Goal: Information Seeking & Learning: Find specific fact

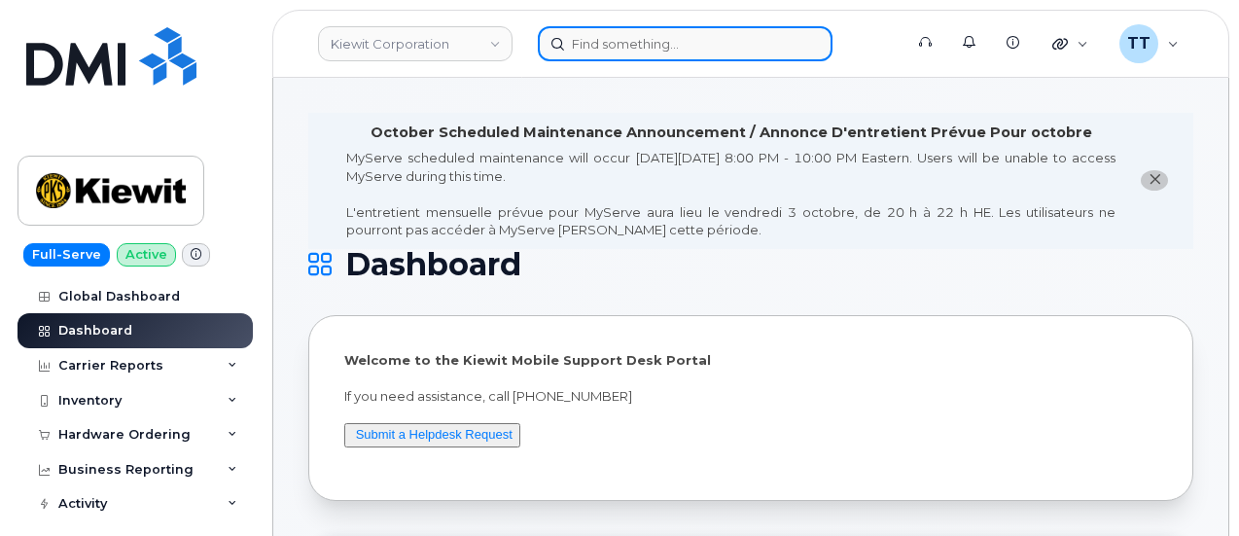
click at [617, 46] on input at bounding box center [685, 43] width 295 height 35
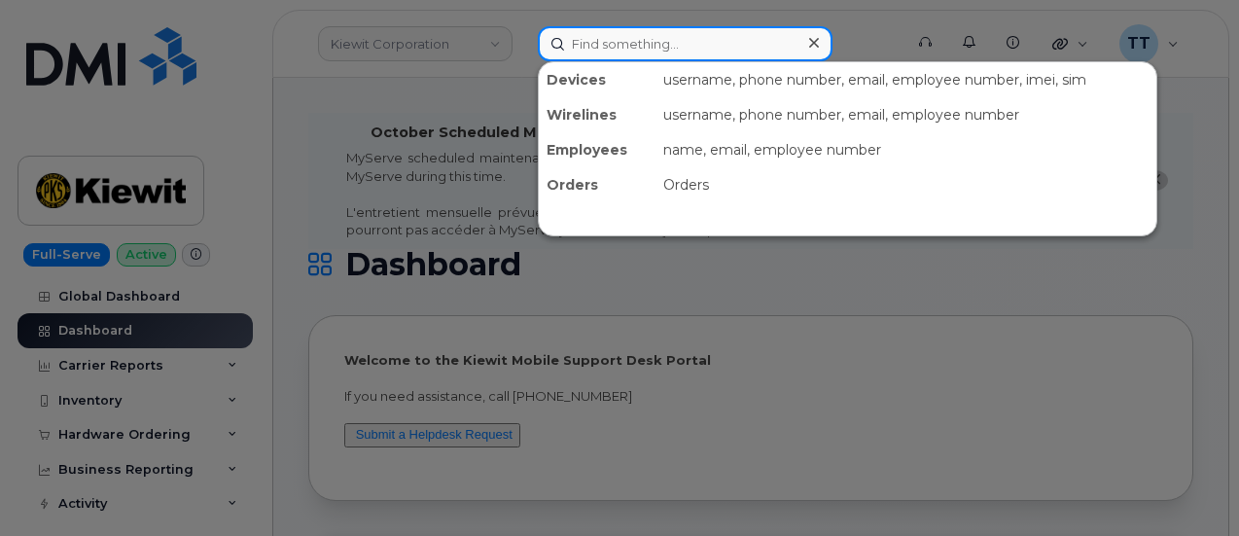
paste input "[PHONE_NUMBER]"
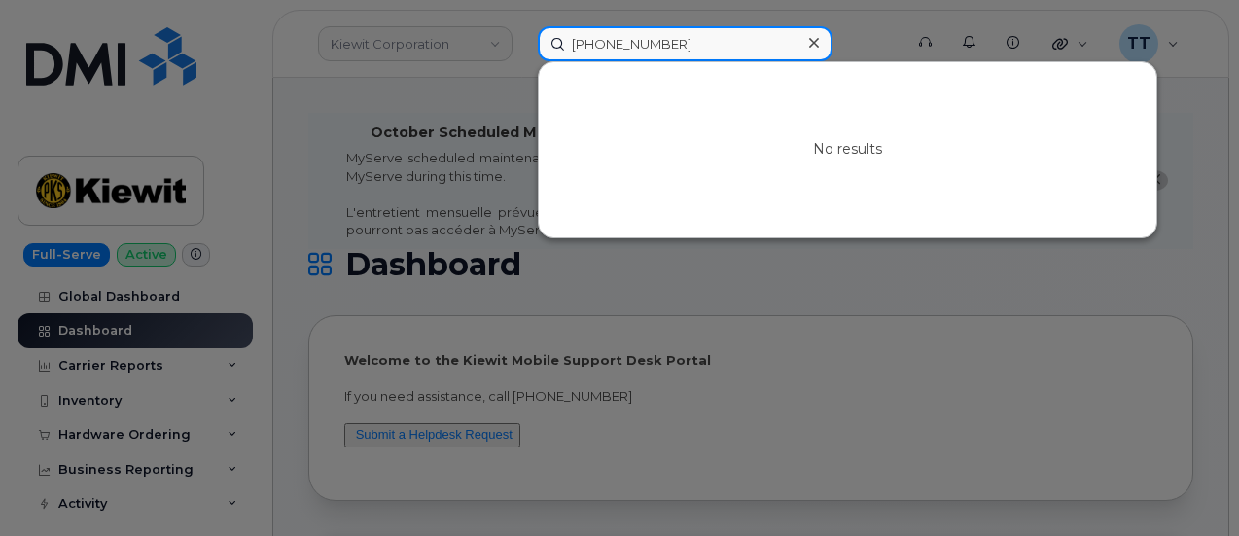
type input "[PHONE_NUMBER]"
click at [581, 41] on input "[PHONE_NUMBER]" at bounding box center [685, 43] width 295 height 35
click at [581, 41] on input "714-227-3971" at bounding box center [685, 43] width 295 height 35
paste input "NORIEL BALL"
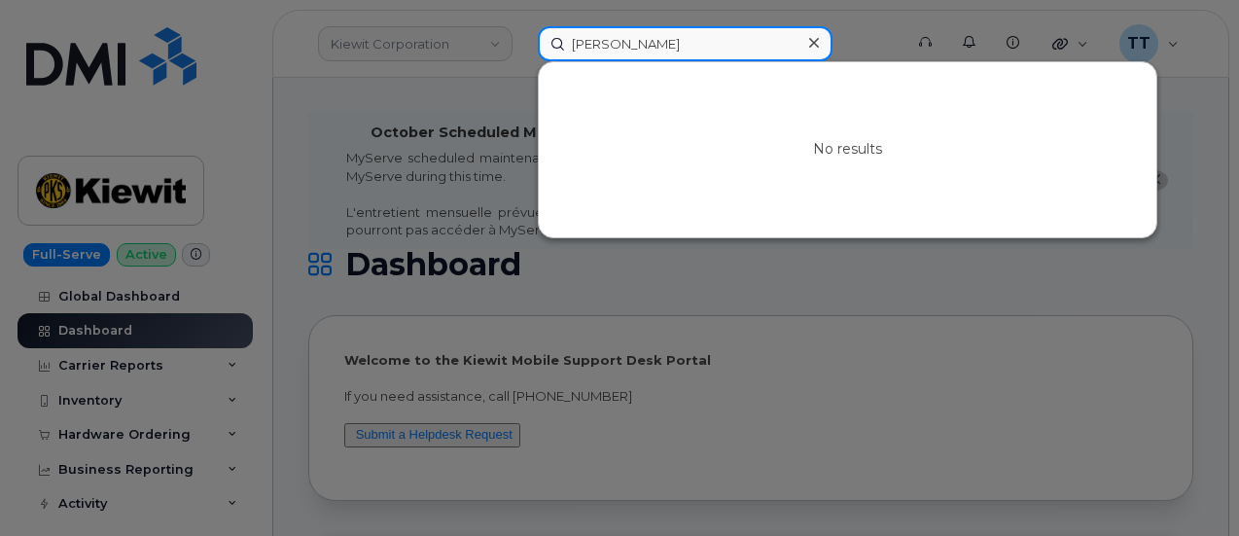
type input "NORIEL BALL"
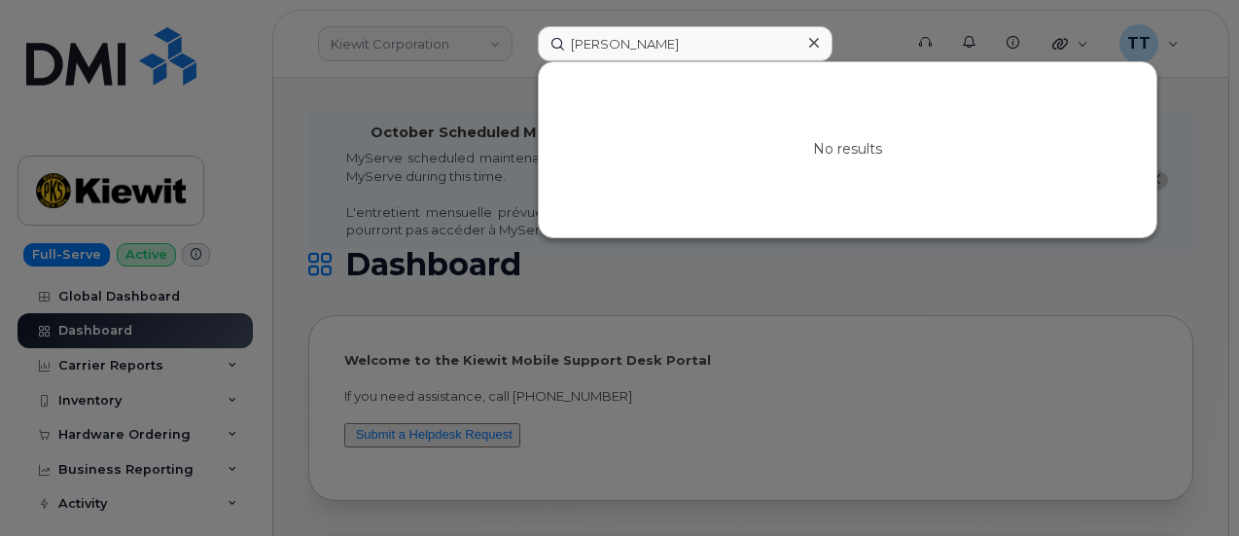
drag, startPoint x: 1068, startPoint y: 269, endPoint x: 838, endPoint y: 194, distance: 241.7
click at [1068, 269] on div at bounding box center [619, 268] width 1239 height 536
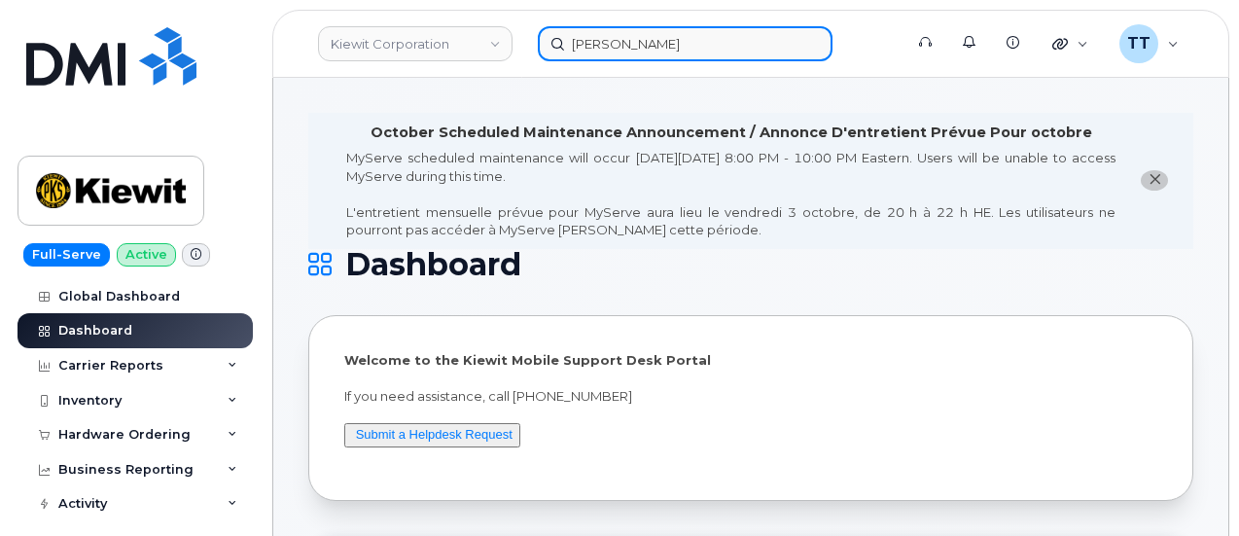
click at [594, 43] on input "NORIEL BALL" at bounding box center [685, 43] width 295 height 35
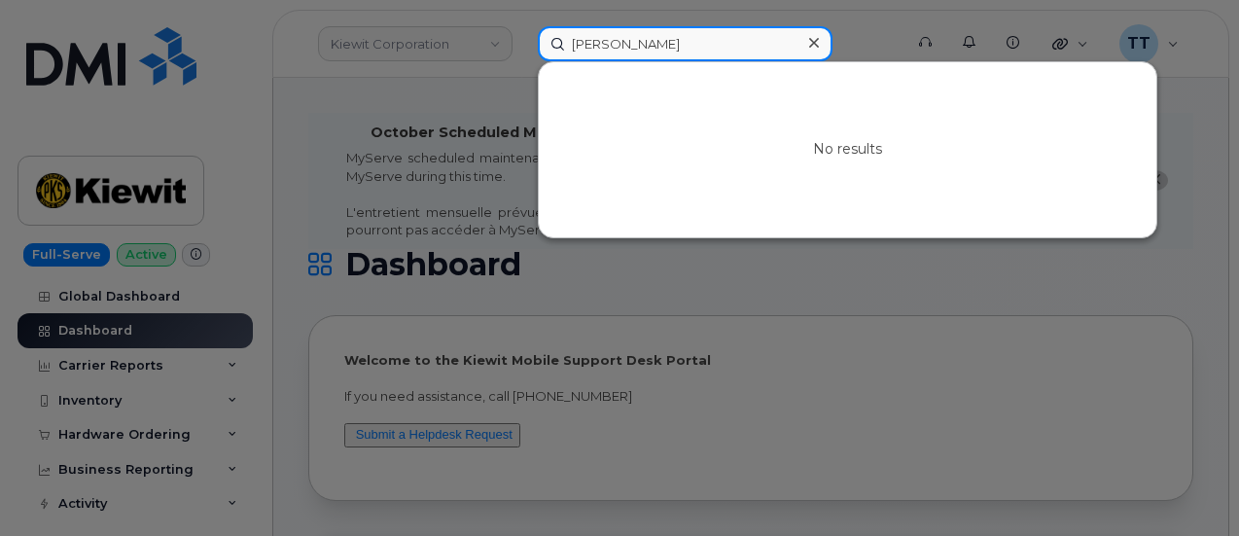
click at [594, 43] on input "NORIEL BALL" at bounding box center [685, 43] width 295 height 35
paste input "356526072301900"
type input "356526072301900"
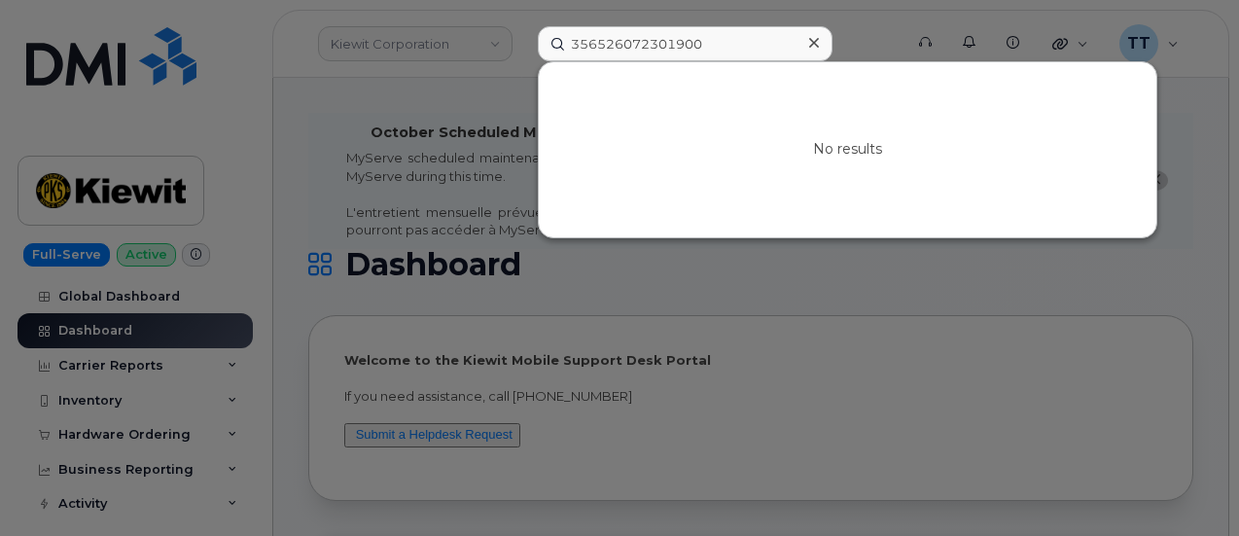
drag, startPoint x: 1138, startPoint y: 299, endPoint x: 1106, endPoint y: 293, distance: 32.6
click at [1136, 299] on div at bounding box center [619, 268] width 1239 height 536
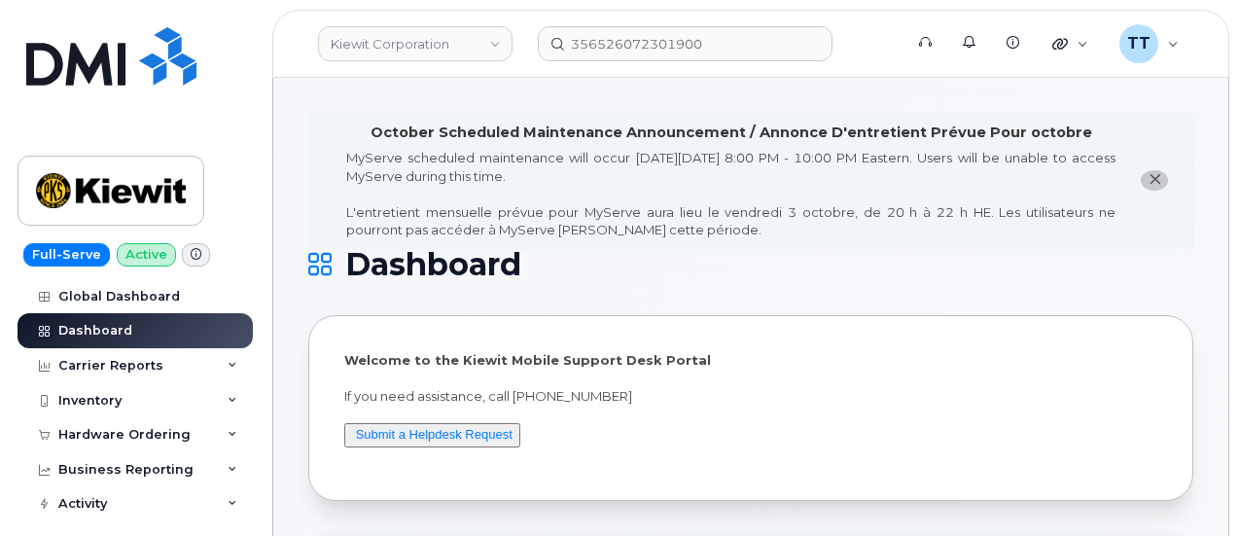
click at [639, 64] on header "Kiewit Corporation 356526072301900 Support Alerts Knowledge Base Quicklinks Sus…" at bounding box center [750, 44] width 957 height 68
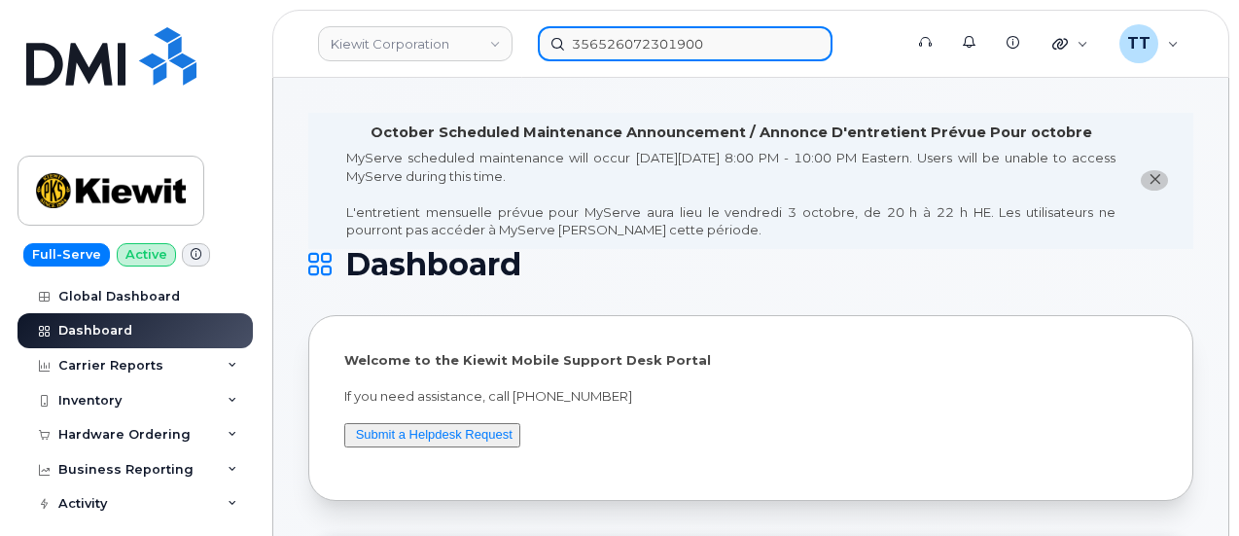
click at [629, 57] on input "356526072301900" at bounding box center [685, 43] width 295 height 35
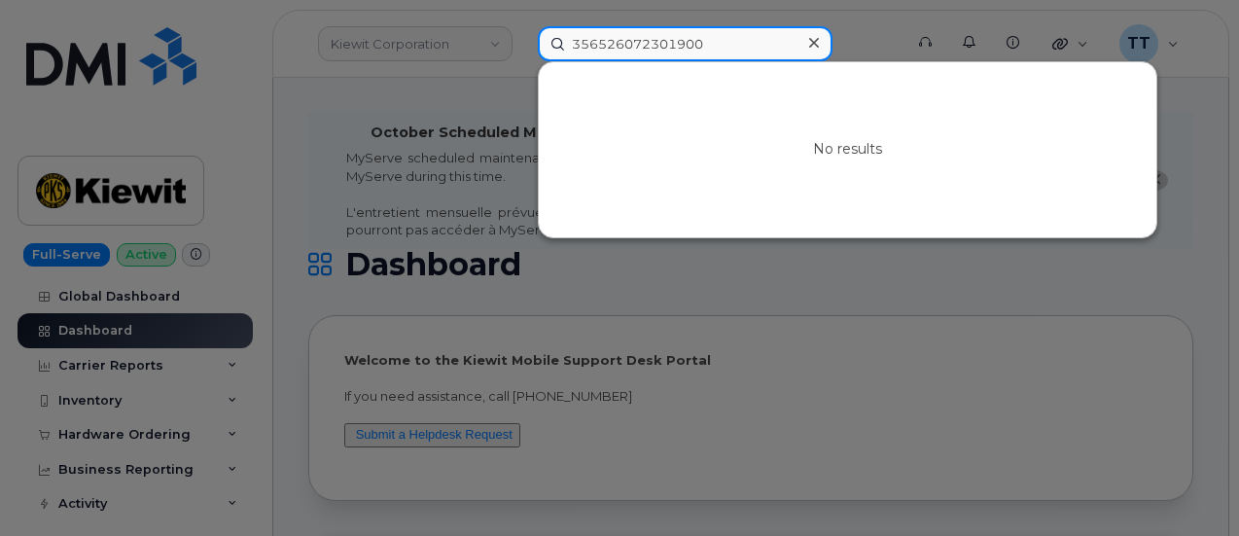
click at [629, 57] on input "356526072301900" at bounding box center [685, 43] width 295 height 35
paste input "Johnathan ayala"
type input "Johnathan ayala"
click at [611, 44] on input "Johnathan ayala" at bounding box center [685, 43] width 295 height 35
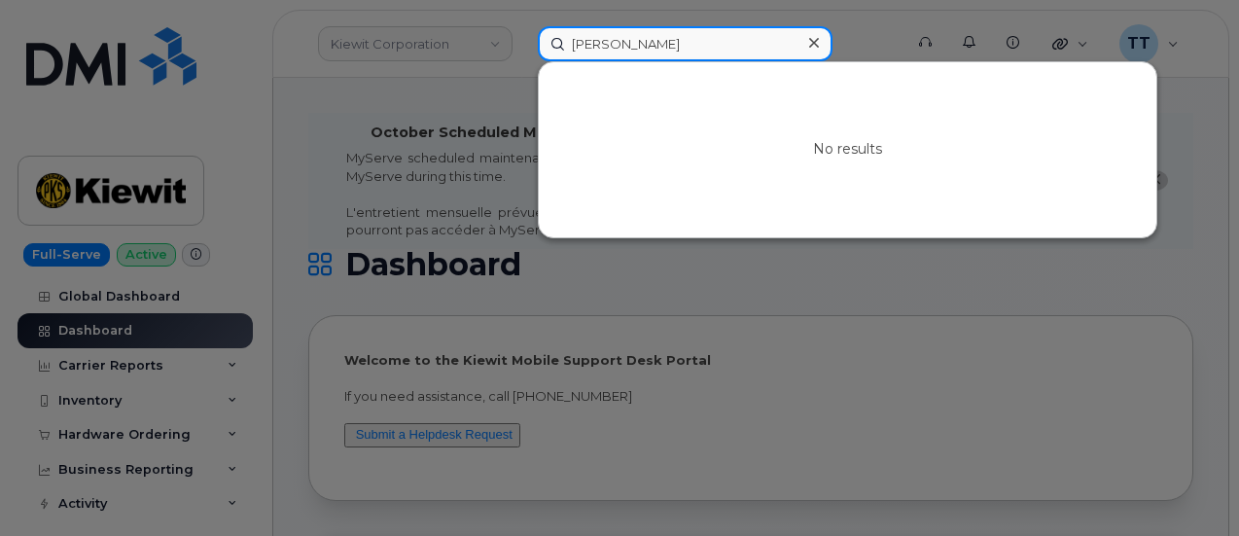
click at [611, 45] on input "Johnathan ayala" at bounding box center [685, 43] width 295 height 35
paste input "Sedrick Jennings"
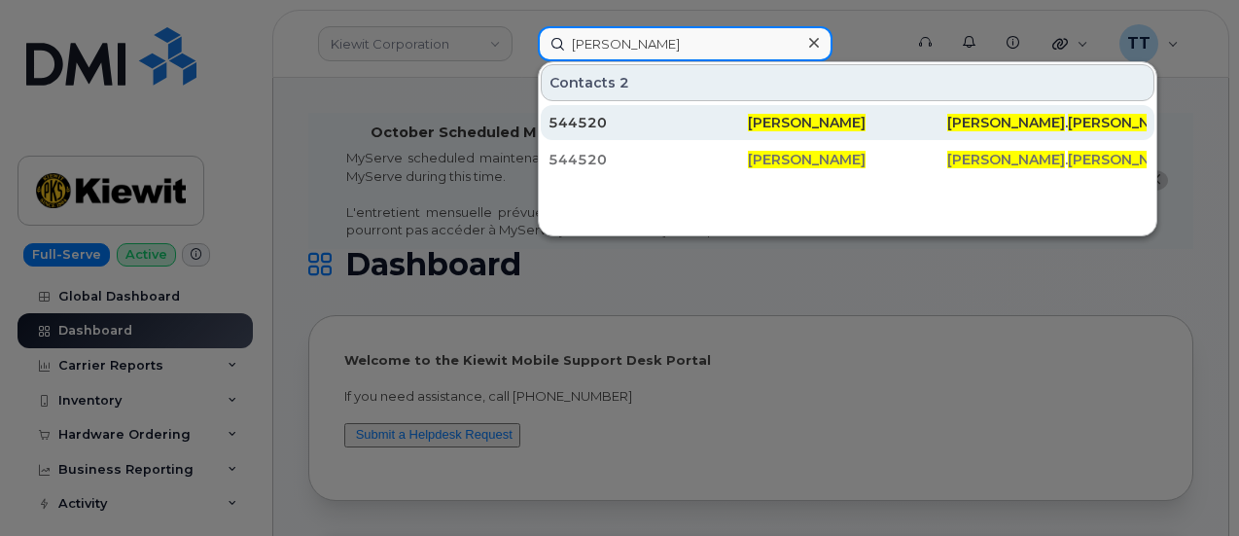
type input "Sedrick Jennings"
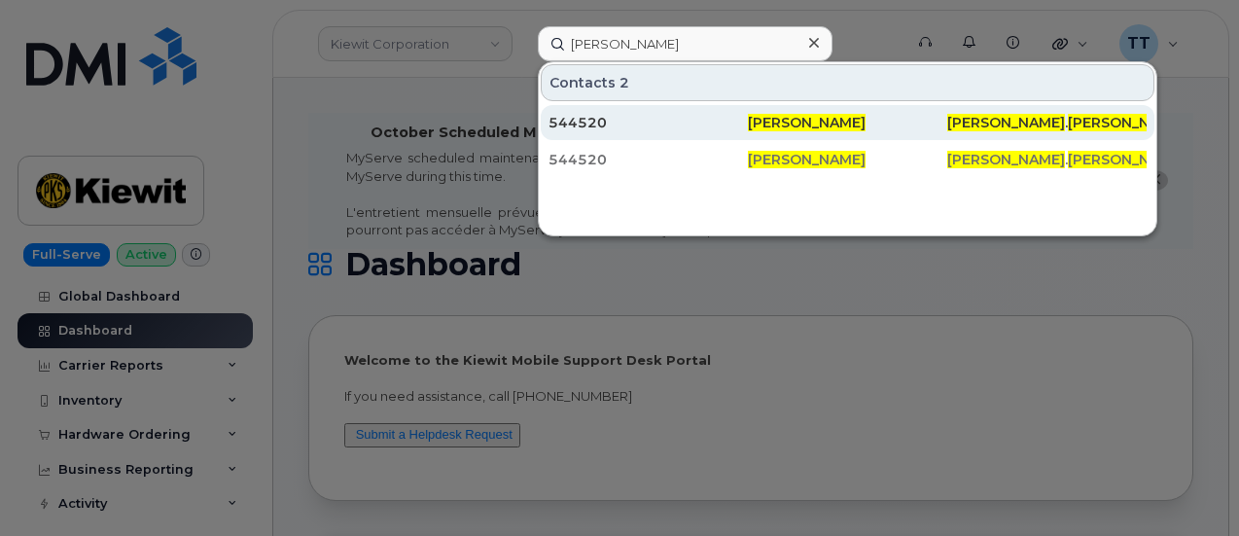
click at [736, 115] on div "544520" at bounding box center [647, 122] width 199 height 19
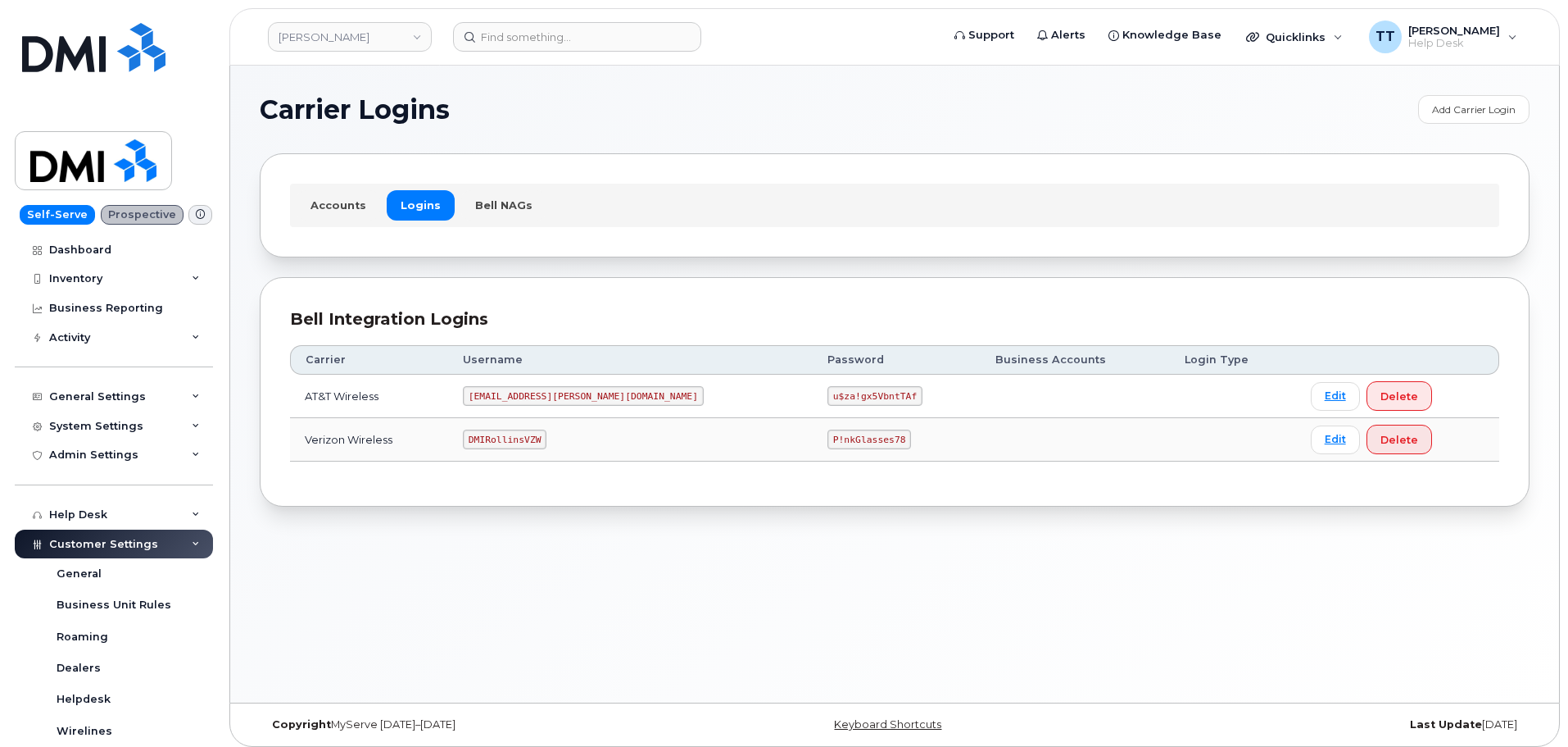
click at [523, 395] on code "MS-Rollins@dminc.com" at bounding box center [583, 395] width 241 height 19
copy code "MS-Rollins@dminc.com"
click at [827, 400] on code "u$za!gx5VbntTAf" at bounding box center [875, 395] width 95 height 19
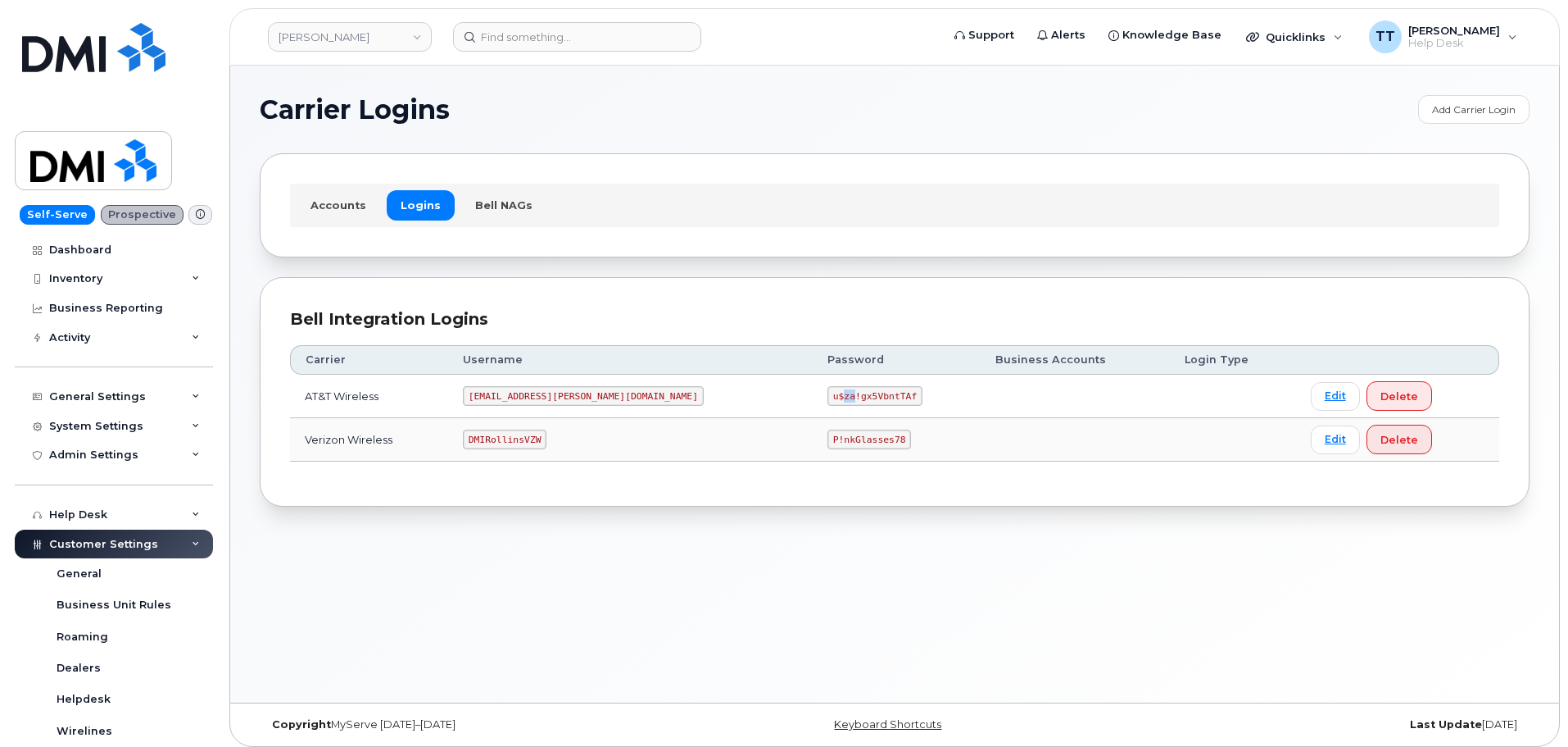
click at [827, 400] on code "u$za!gx5VbntTAf" at bounding box center [875, 395] width 95 height 19
copy code "u$za!gx5VbntTAf"
click at [517, 444] on code "DMIRollinsVZW" at bounding box center [504, 439] width 83 height 19
click at [517, 439] on code "DMIRollinsVZW" at bounding box center [504, 439] width 83 height 19
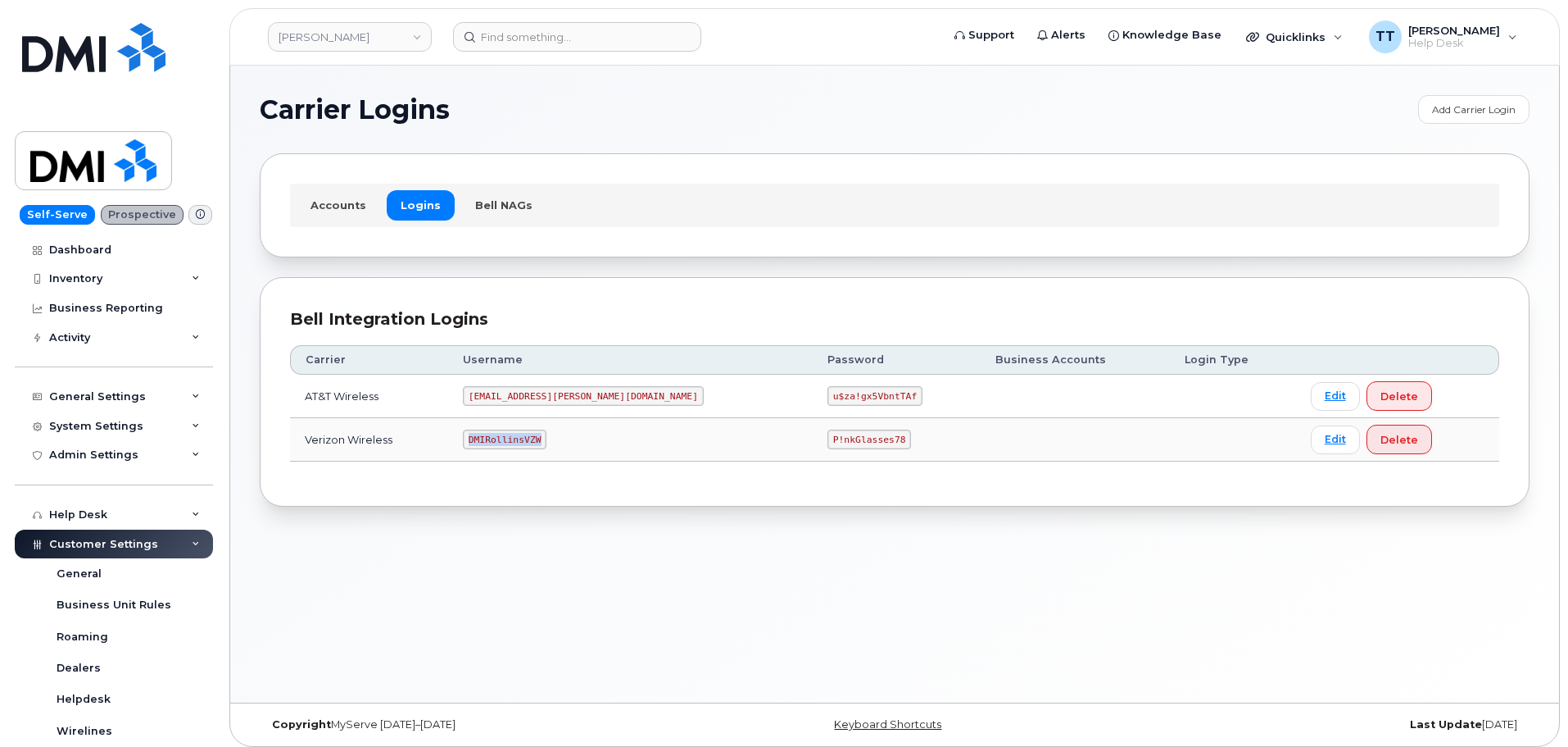
click at [517, 439] on code "DMIRollinsVZW" at bounding box center [504, 439] width 83 height 19
copy code "DMIRollinsVZW"
click at [827, 443] on code "P!nkGlasses78" at bounding box center [869, 439] width 83 height 19
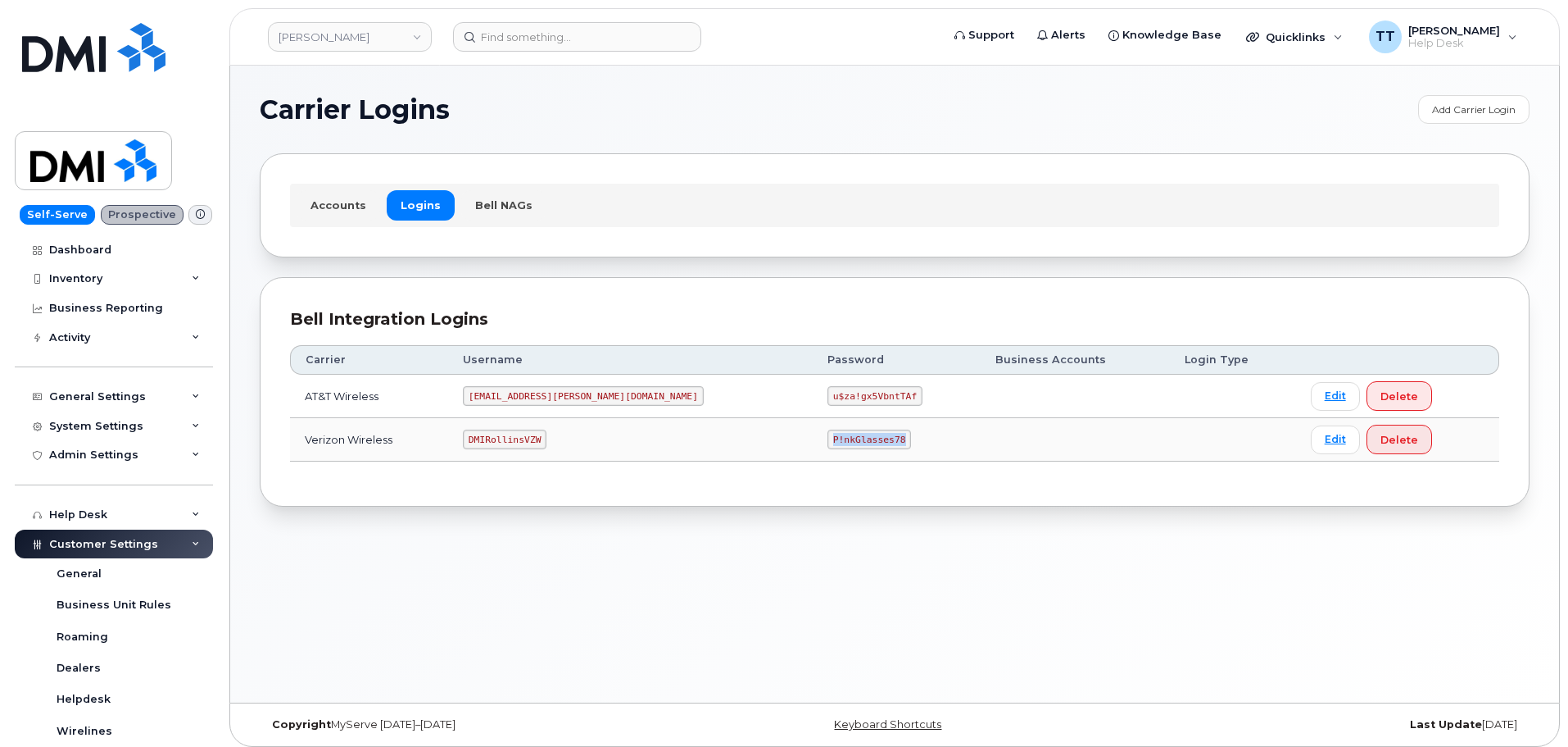
copy code "P!nkGlasses78"
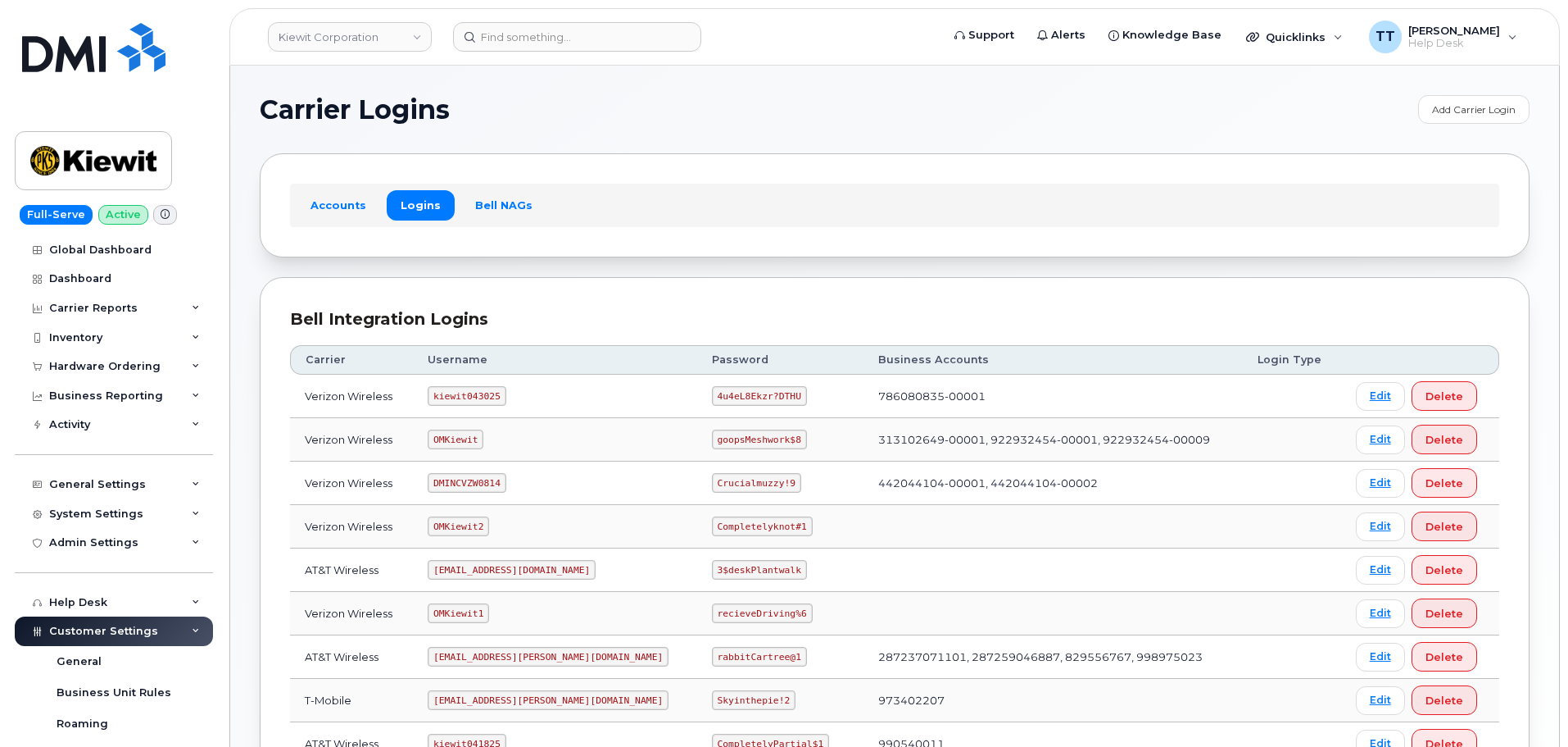
click at [454, 400] on code "kiewit043025" at bounding box center [467, 395] width 78 height 19
copy code "kiewit043025"
click at [556, 395] on td "kiewit043025" at bounding box center [554, 396] width 284 height 44
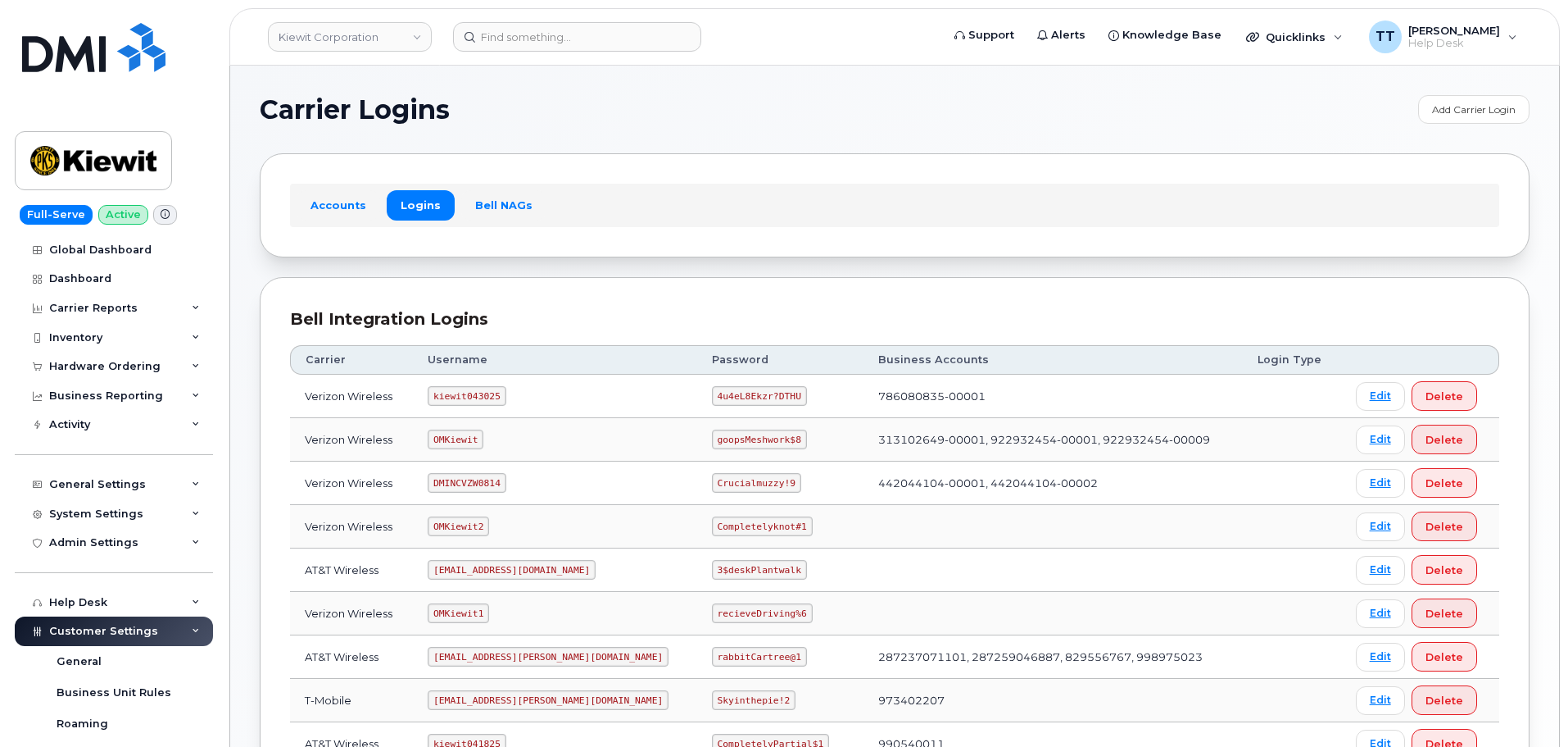
click at [712, 394] on code "4u4eL8Ekzr?DTHU" at bounding box center [759, 395] width 95 height 19
copy code "4u4eL8Ekzr?DTHU"
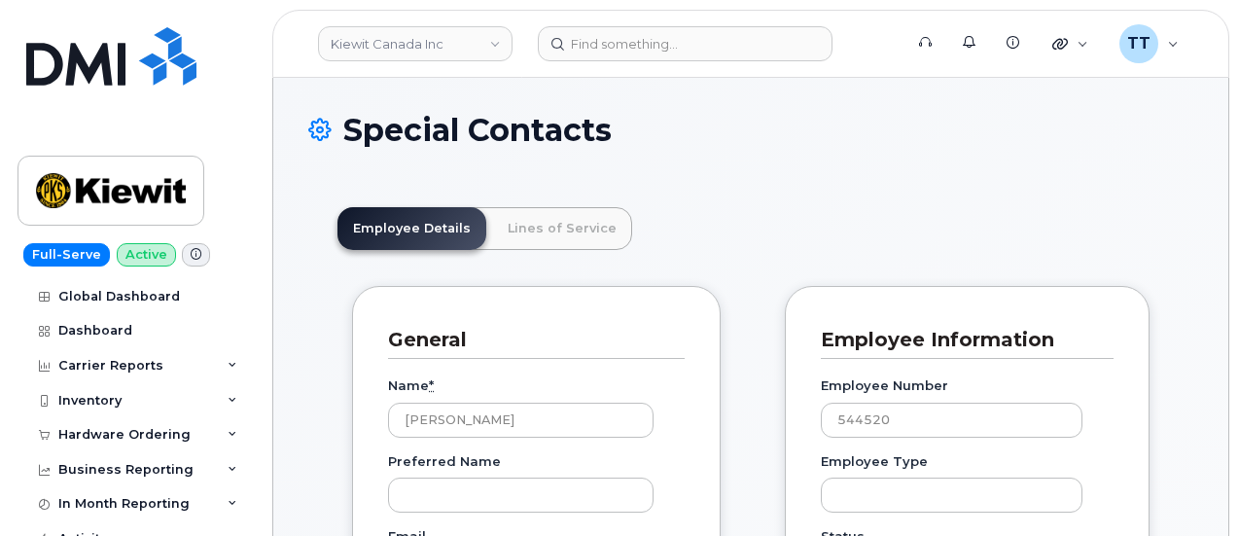
scroll to position [60, 0]
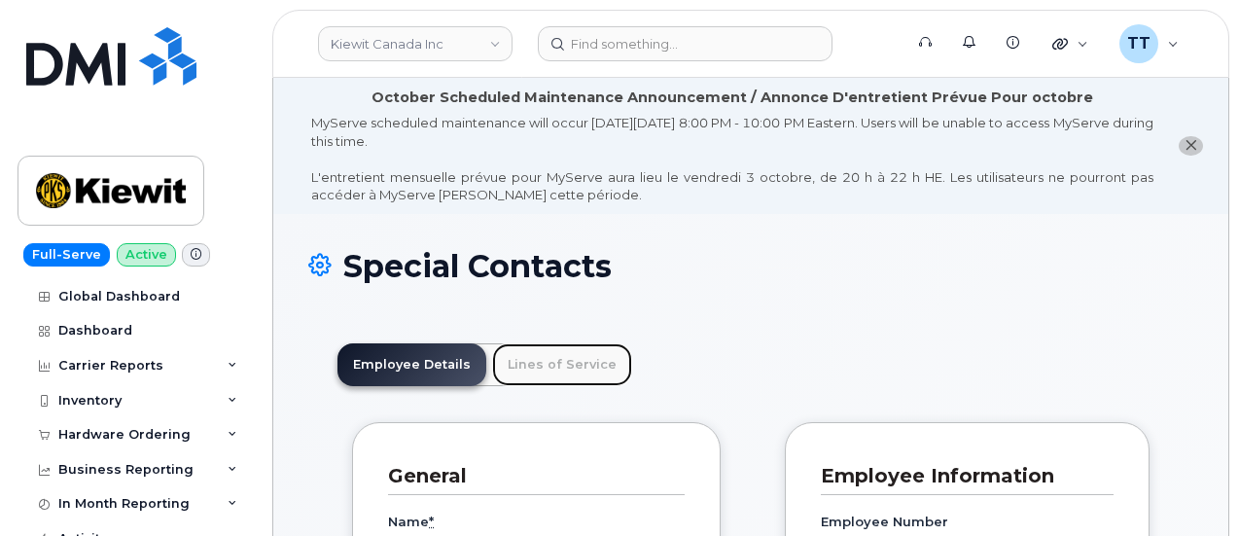
click at [529, 361] on link "Lines of Service" at bounding box center [562, 364] width 140 height 43
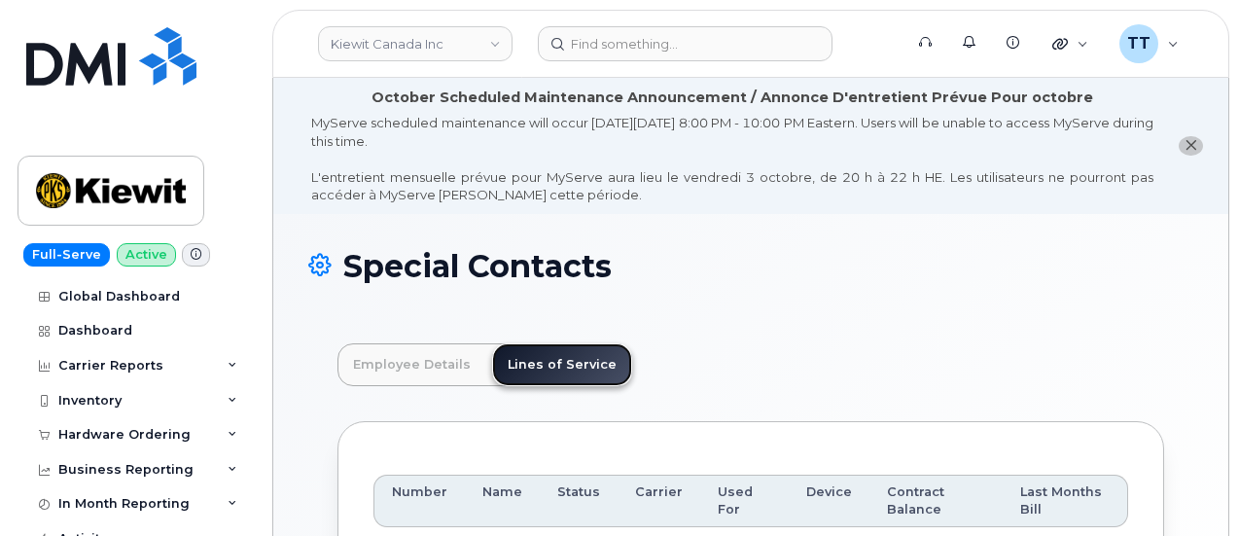
scroll to position [168, 0]
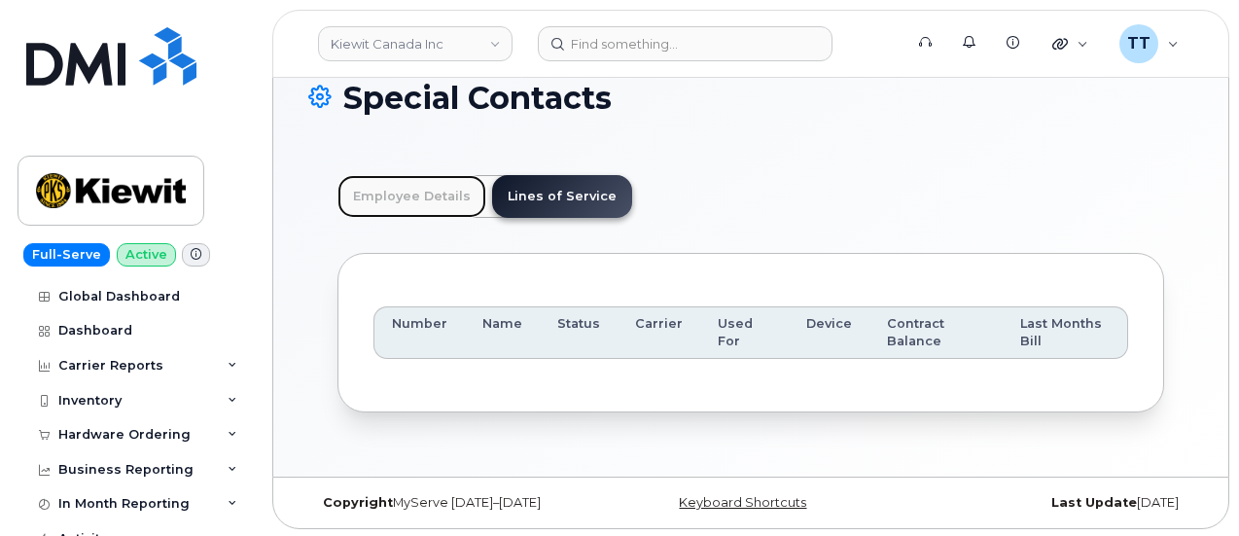
click at [385, 201] on link "Employee Details" at bounding box center [411, 196] width 149 height 43
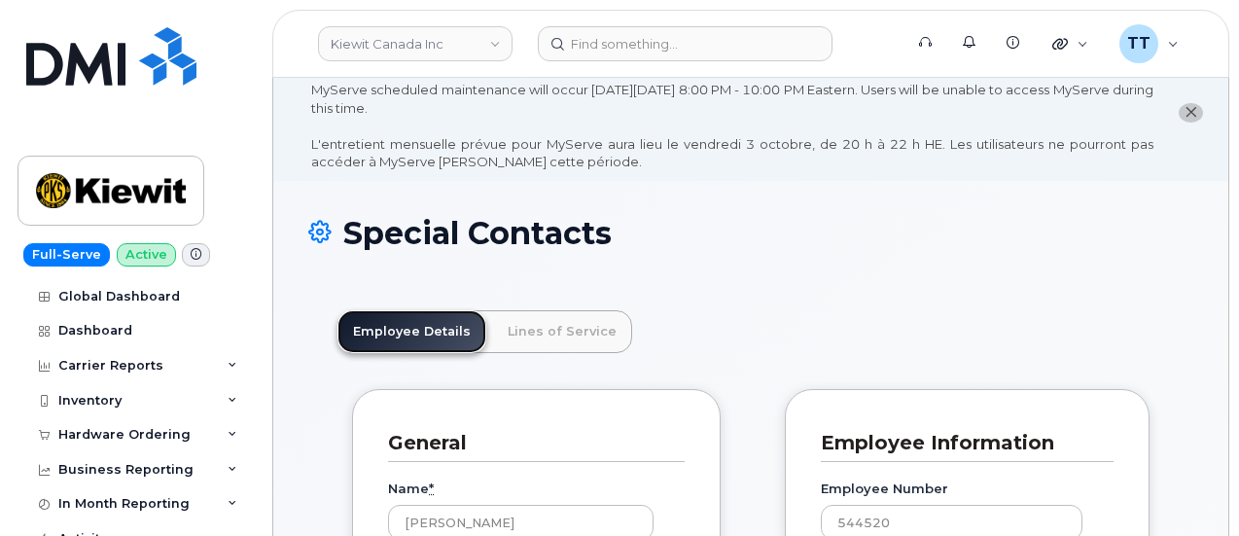
scroll to position [0, 0]
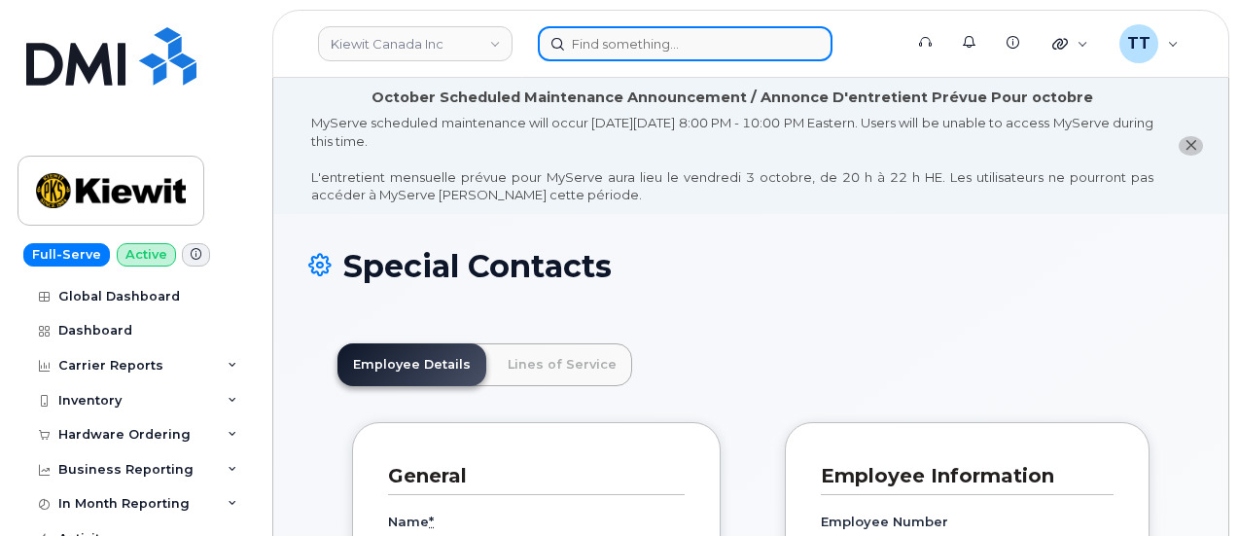
click at [620, 48] on input at bounding box center [685, 43] width 295 height 35
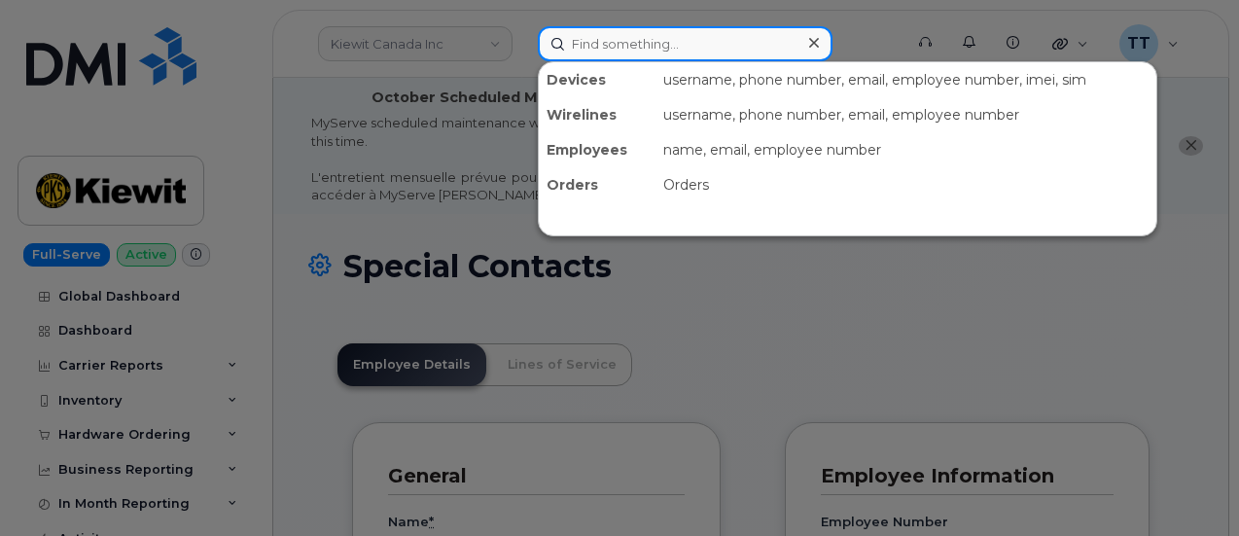
paste input "901-690-8407"
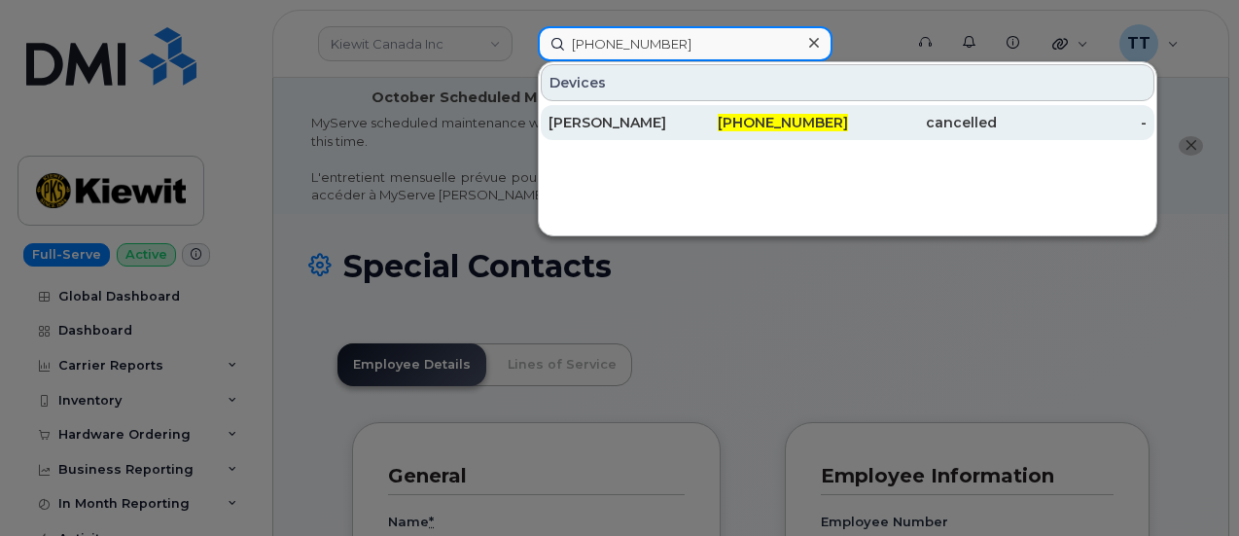
type input "901-690-8407"
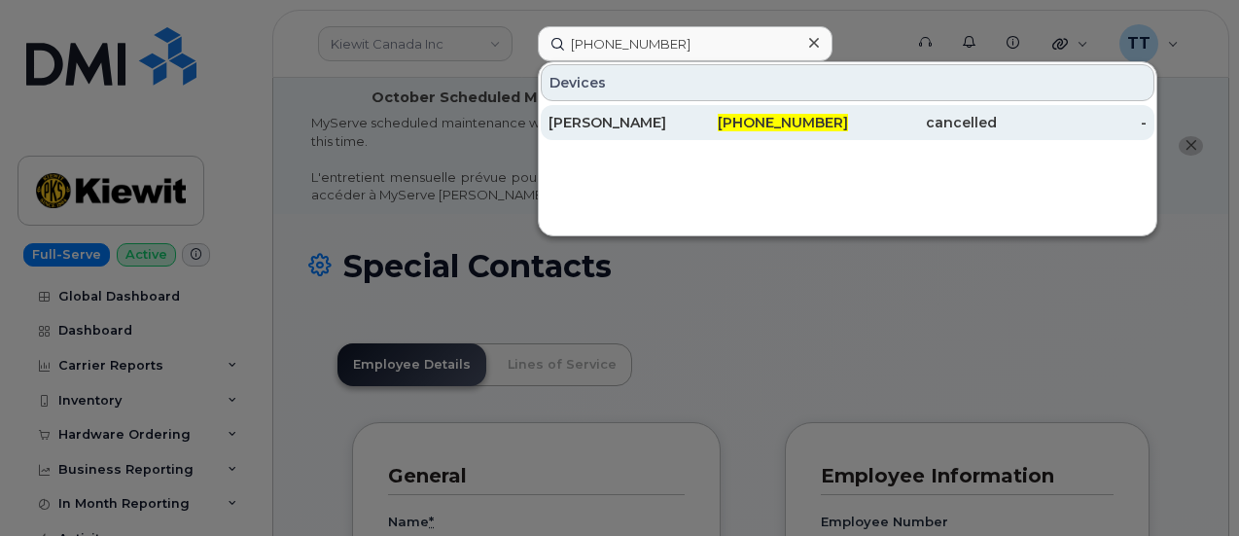
click at [661, 124] on div "STEPHANIE STEPHENS" at bounding box center [623, 122] width 150 height 19
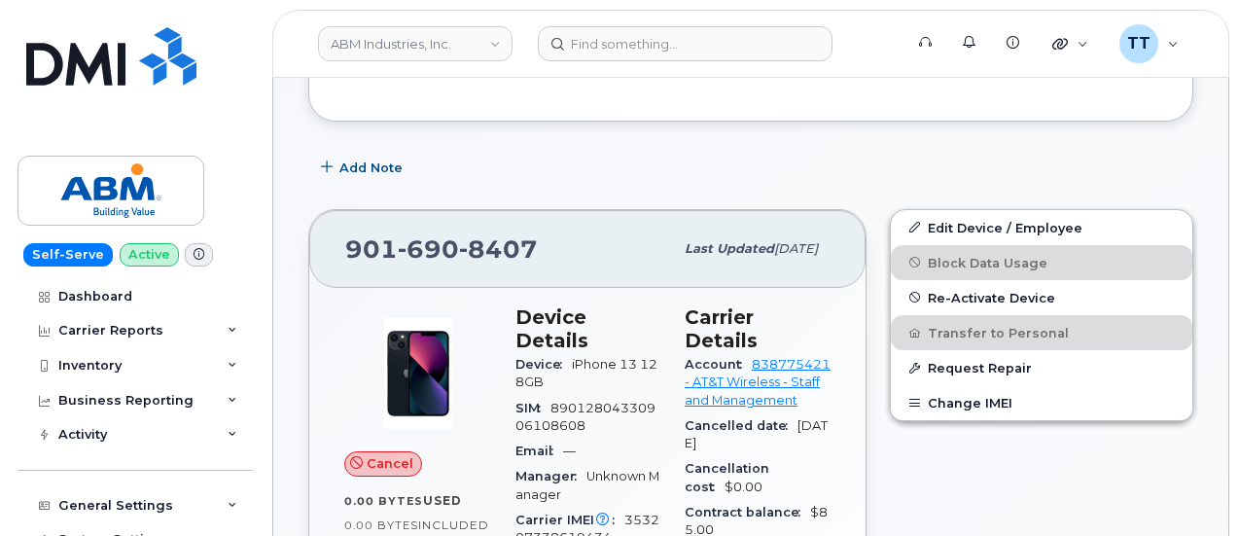
scroll to position [428, 0]
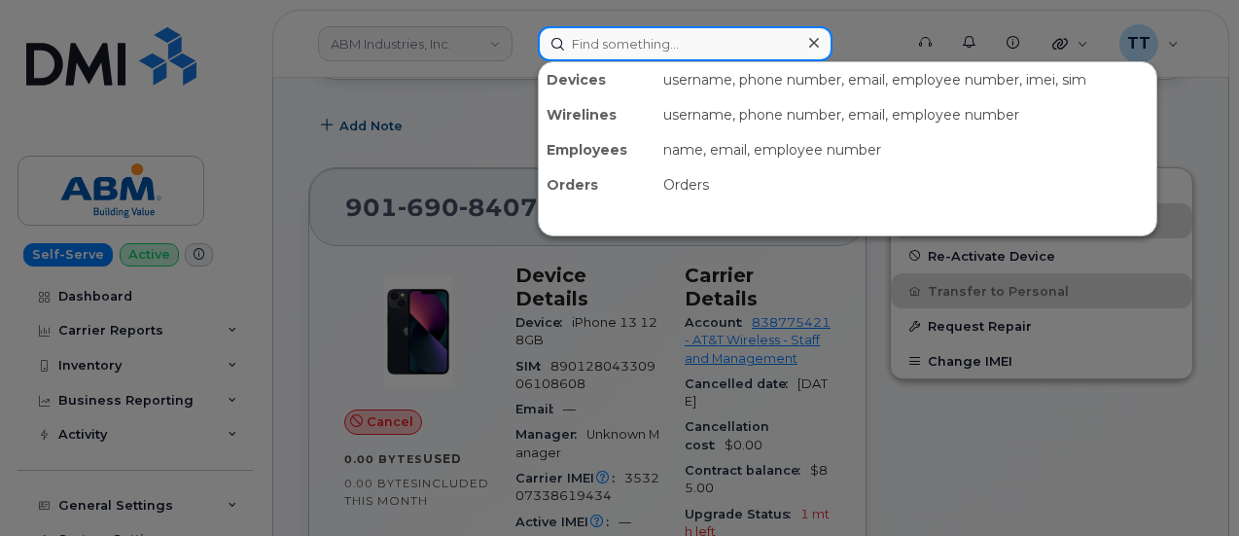
click at [613, 42] on input at bounding box center [685, 43] width 295 height 35
paste input "[PHONE_NUMBER]"
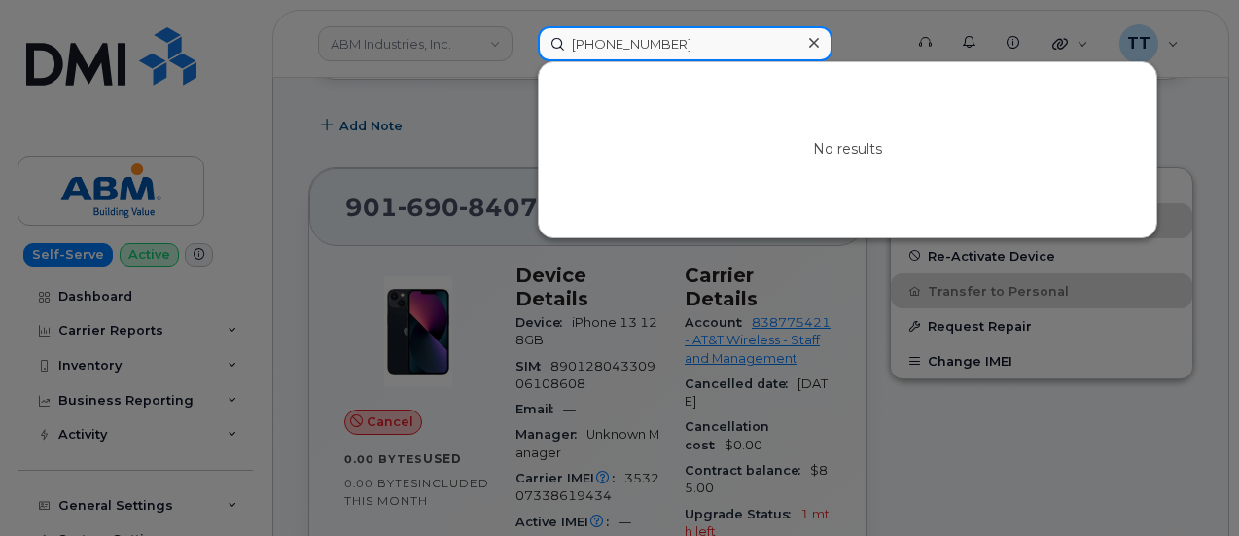
type input "[PHONE_NUMBER]"
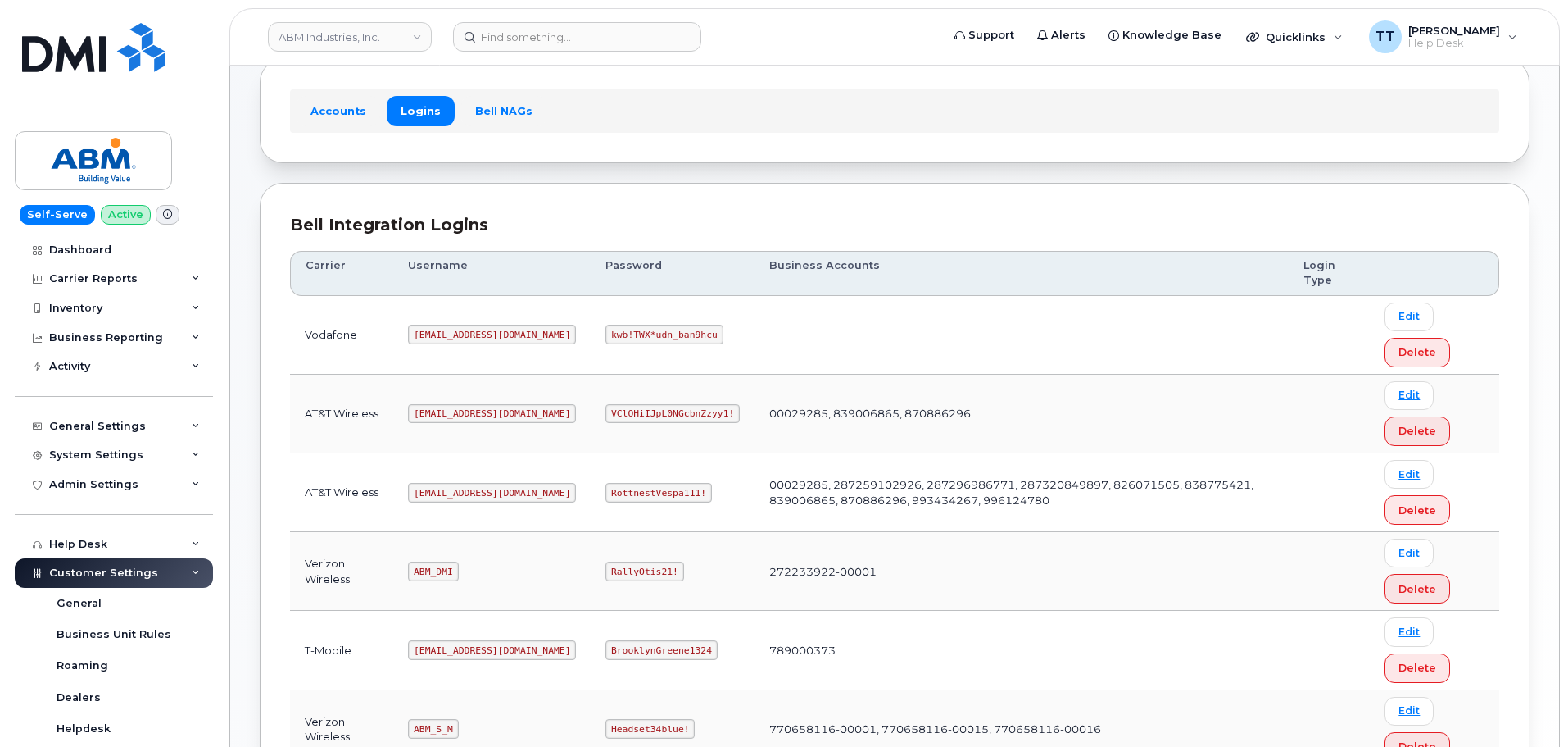
scroll to position [93, 0]
click at [333, 490] on td "AT&T Wireless" at bounding box center [341, 494] width 104 height 78
click at [334, 490] on td "AT&T Wireless" at bounding box center [341, 494] width 104 height 78
copy td "AT&T Wireless"
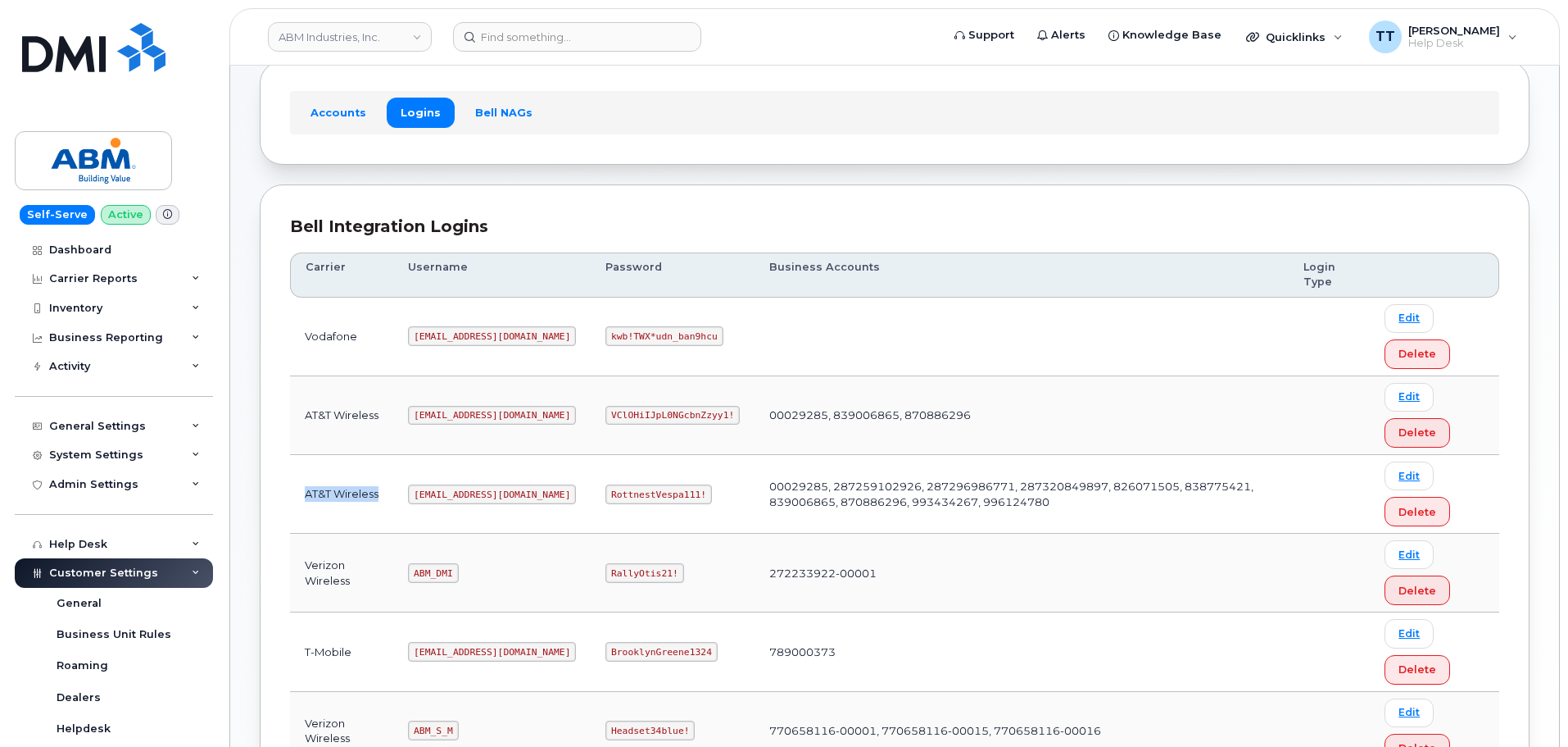
click at [393, 468] on td "AT&T Wireless" at bounding box center [341, 494] width 104 height 78
click at [426, 492] on code "[EMAIL_ADDRESS][DOMAIN_NAME]" at bounding box center [491, 494] width 168 height 19
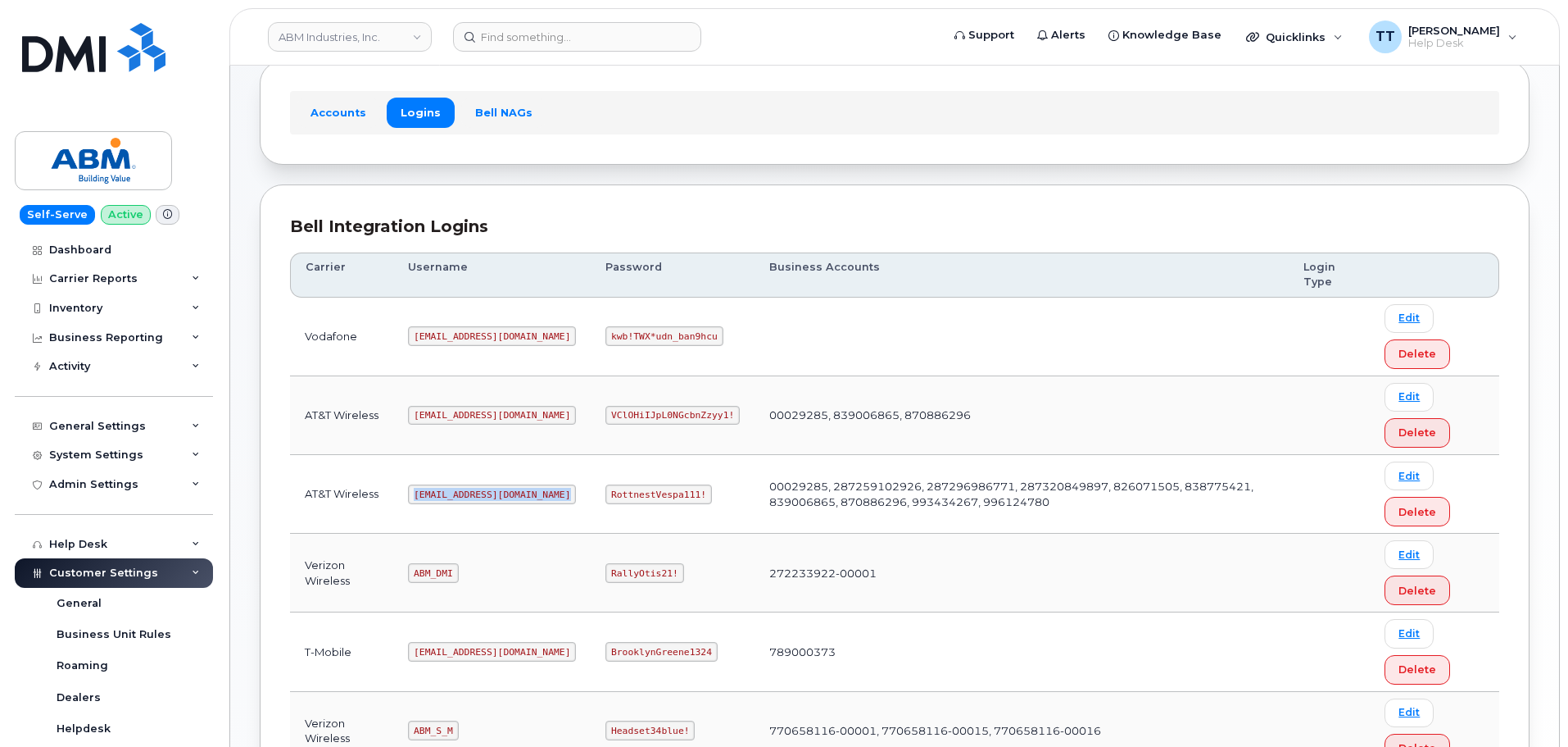
copy code "[EMAIL_ADDRESS][DOMAIN_NAME]"
click at [508, 495] on td "[EMAIL_ADDRESS][DOMAIN_NAME]" at bounding box center [492, 494] width 197 height 78
click at [606, 497] on code "RottnestVespa111!" at bounding box center [659, 494] width 106 height 19
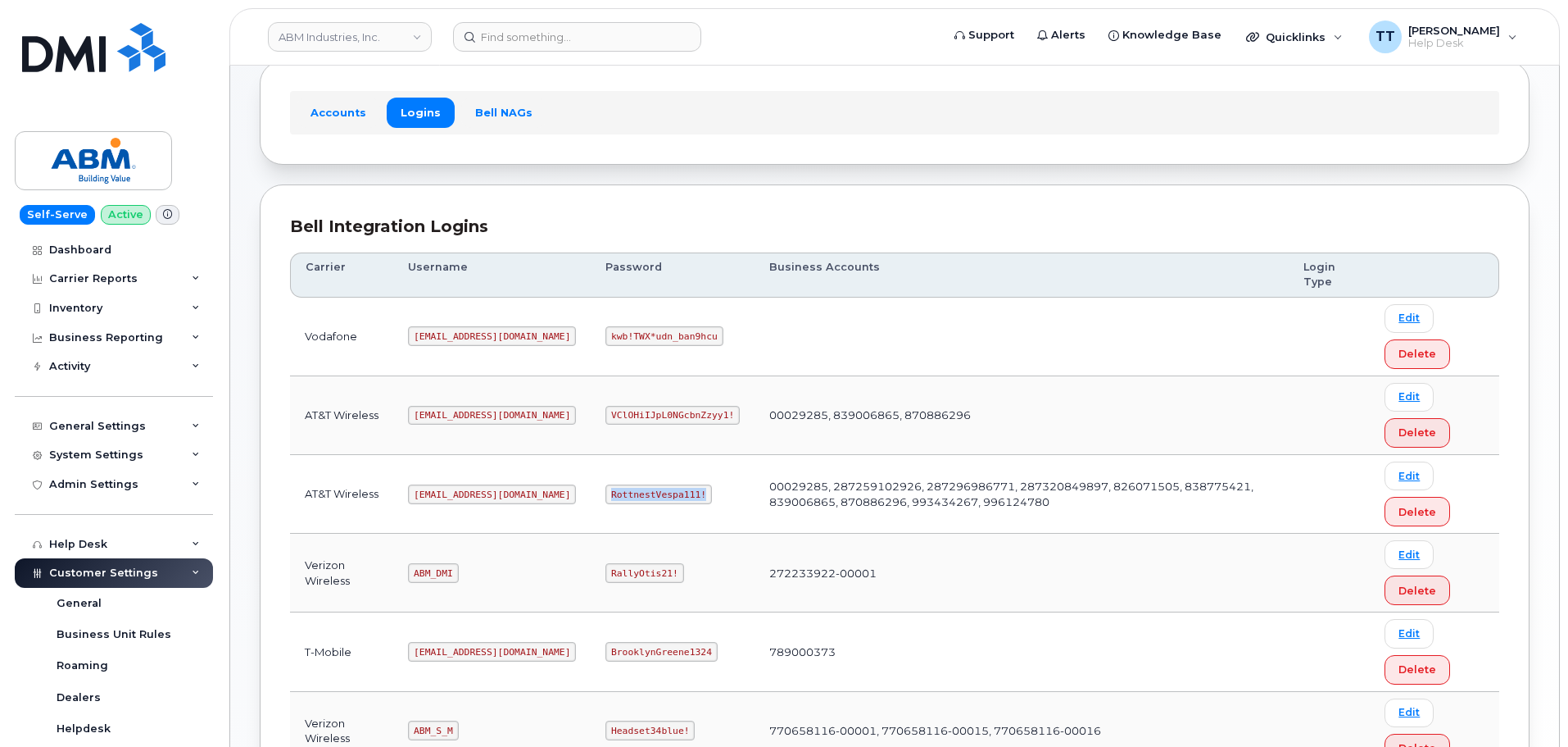
click at [606, 497] on code "RottnestVespa111!" at bounding box center [659, 494] width 106 height 19
copy code "RottnestVespa111!"
click at [623, 492] on code "RottnestVespa111!" at bounding box center [659, 494] width 106 height 19
